Goal: Check status

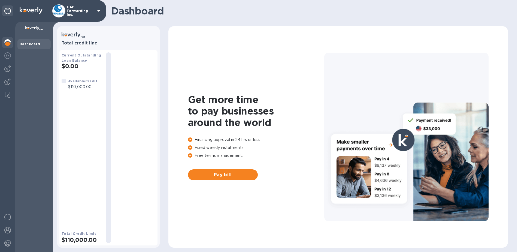
click at [29, 96] on div "Dashboard" at bounding box center [34, 144] width 38 height 215
click at [9, 82] on img at bounding box center [7, 81] width 7 height 7
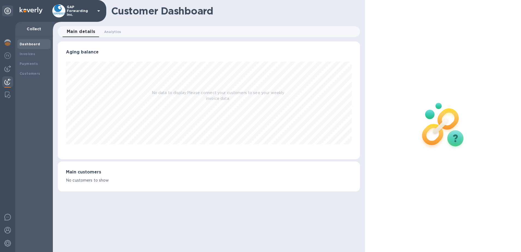
scroll to position [118, 302]
click at [28, 56] on div "Invoices" at bounding box center [34, 53] width 29 height 5
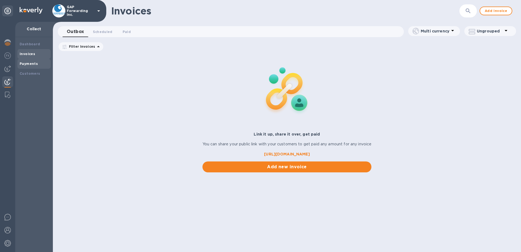
click at [29, 62] on b "Payments" at bounding box center [29, 64] width 18 height 4
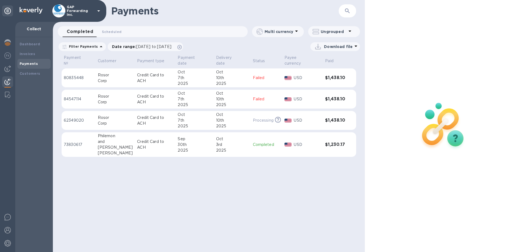
click at [196, 187] on div "Payments ​ Completed 0 Scheduled 0 Multi currency Ungrouped Filter Payments Dat…" at bounding box center [209, 126] width 312 height 252
click at [92, 117] on p "62349020" at bounding box center [79, 120] width 30 height 6
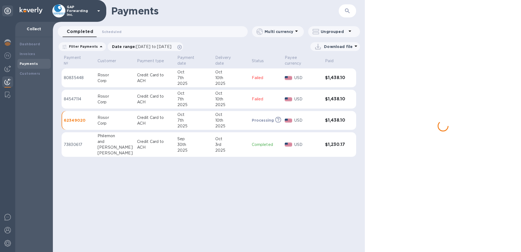
click at [92, 117] on p "62349020" at bounding box center [78, 119] width 29 height 5
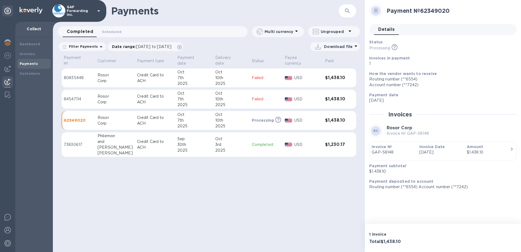
click at [377, 10] on icon at bounding box center [376, 11] width 4 height 4
click at [280, 113] on td "Processing This payment is under compliance review, which may take up to 3 busi…" at bounding box center [266, 120] width 33 height 19
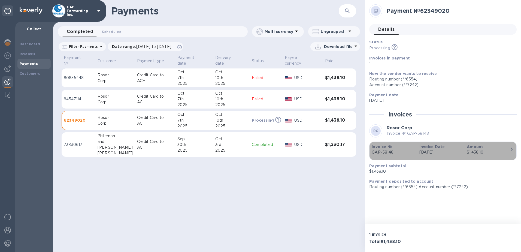
click at [498, 148] on p "Amount" at bounding box center [488, 146] width 43 height 5
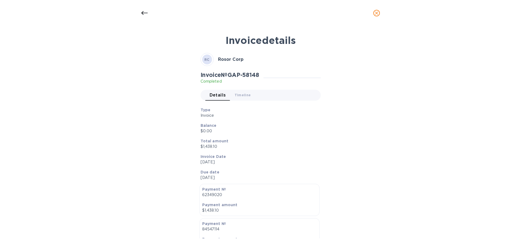
click at [148, 12] on div at bounding box center [144, 13] width 13 height 13
